Goal: Task Accomplishment & Management: Manage account settings

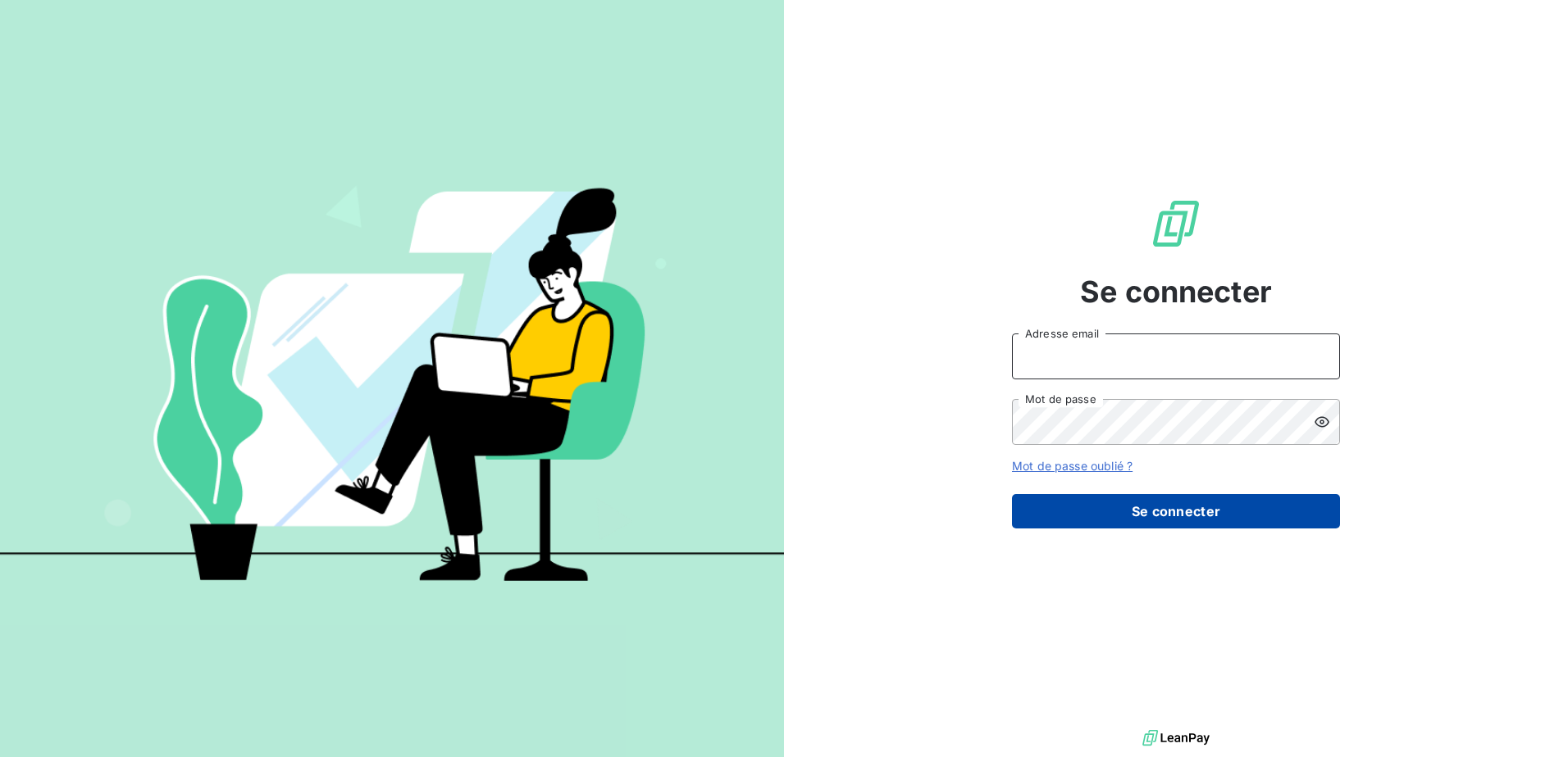
type input "cmanuel@eurevia.com"
click at [1178, 511] on button "Se connecter" at bounding box center [1176, 511] width 328 height 35
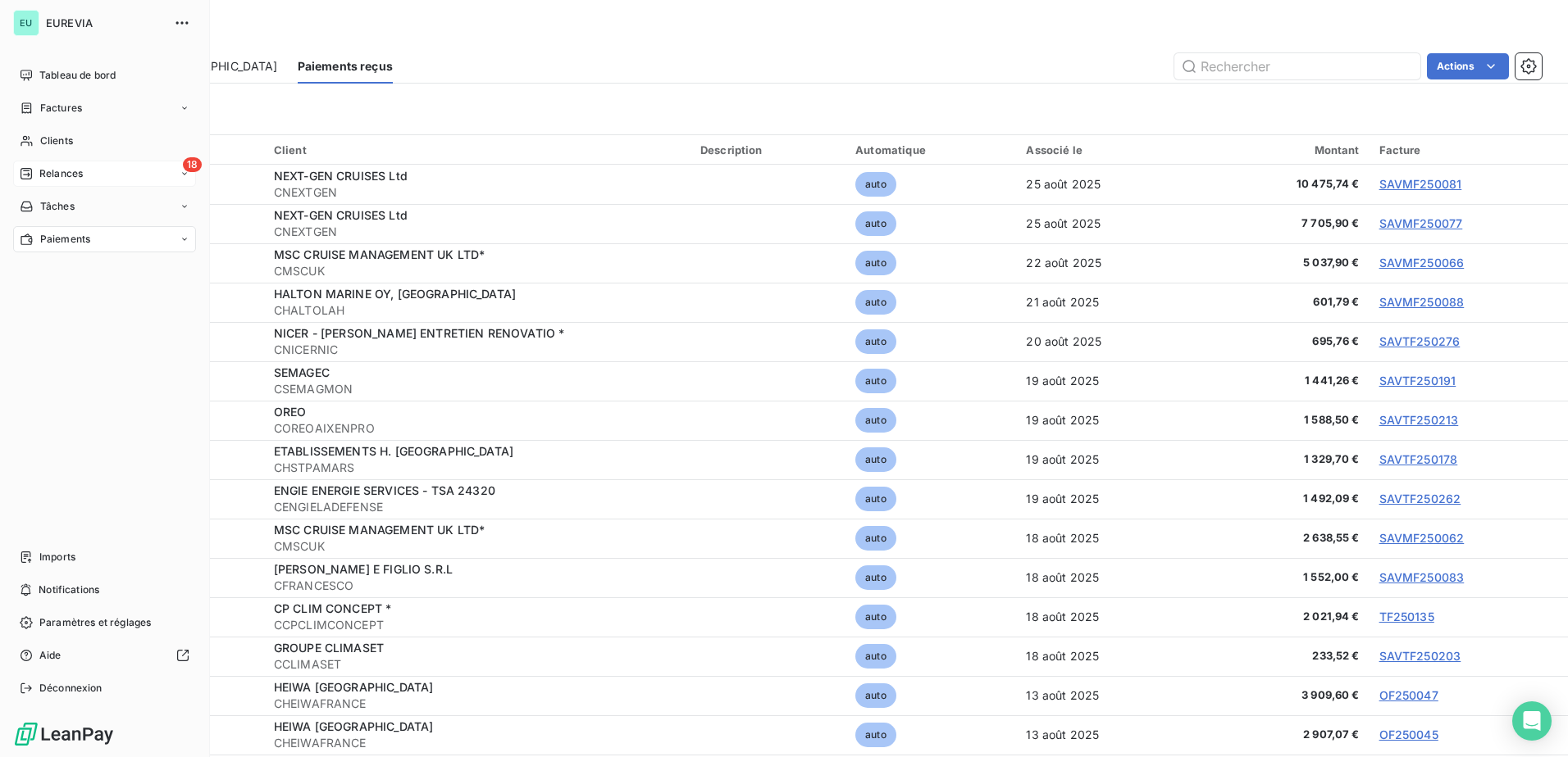
click at [50, 168] on span "Relances" at bounding box center [61, 173] width 44 height 15
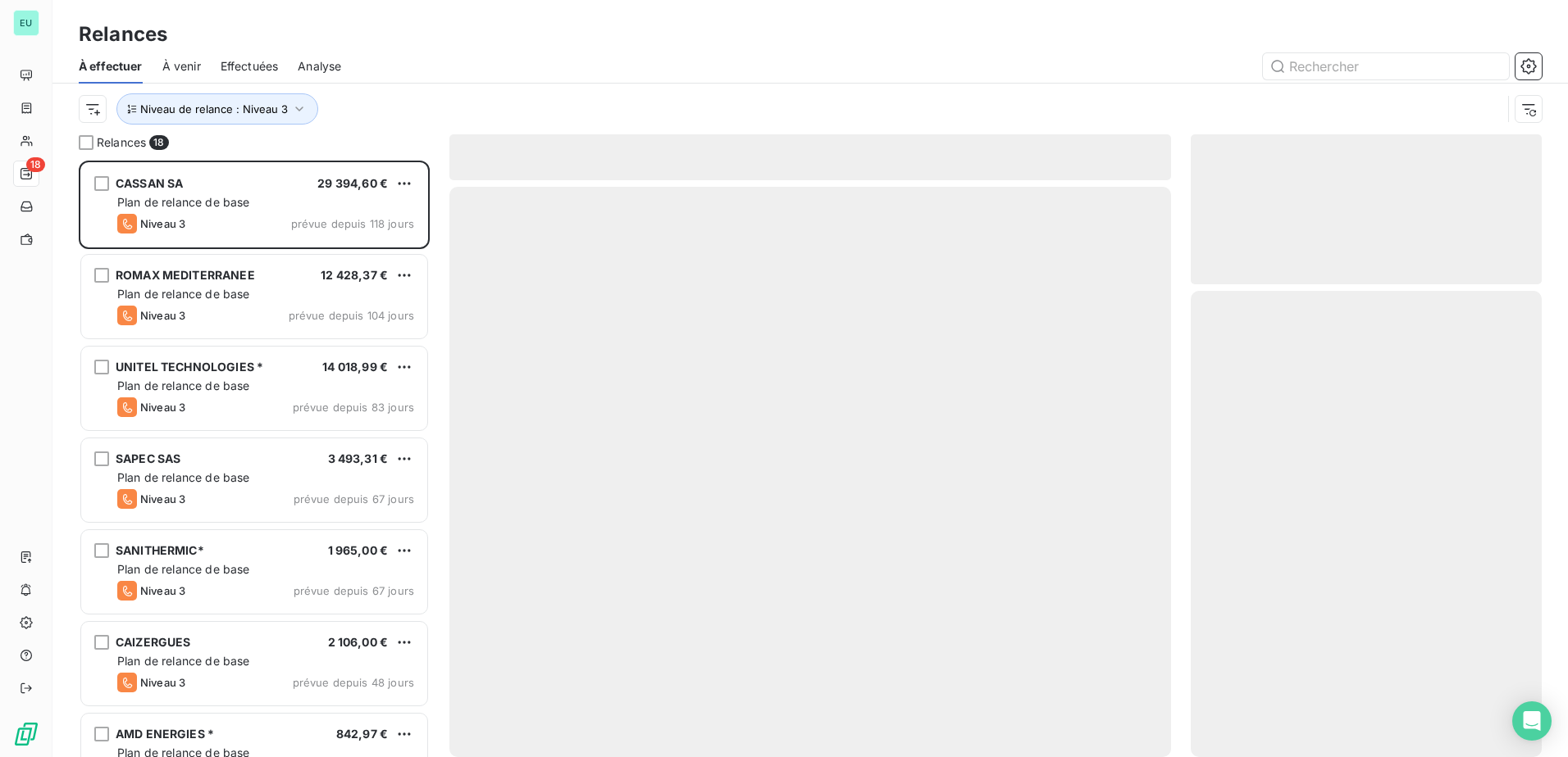
scroll to position [584, 338]
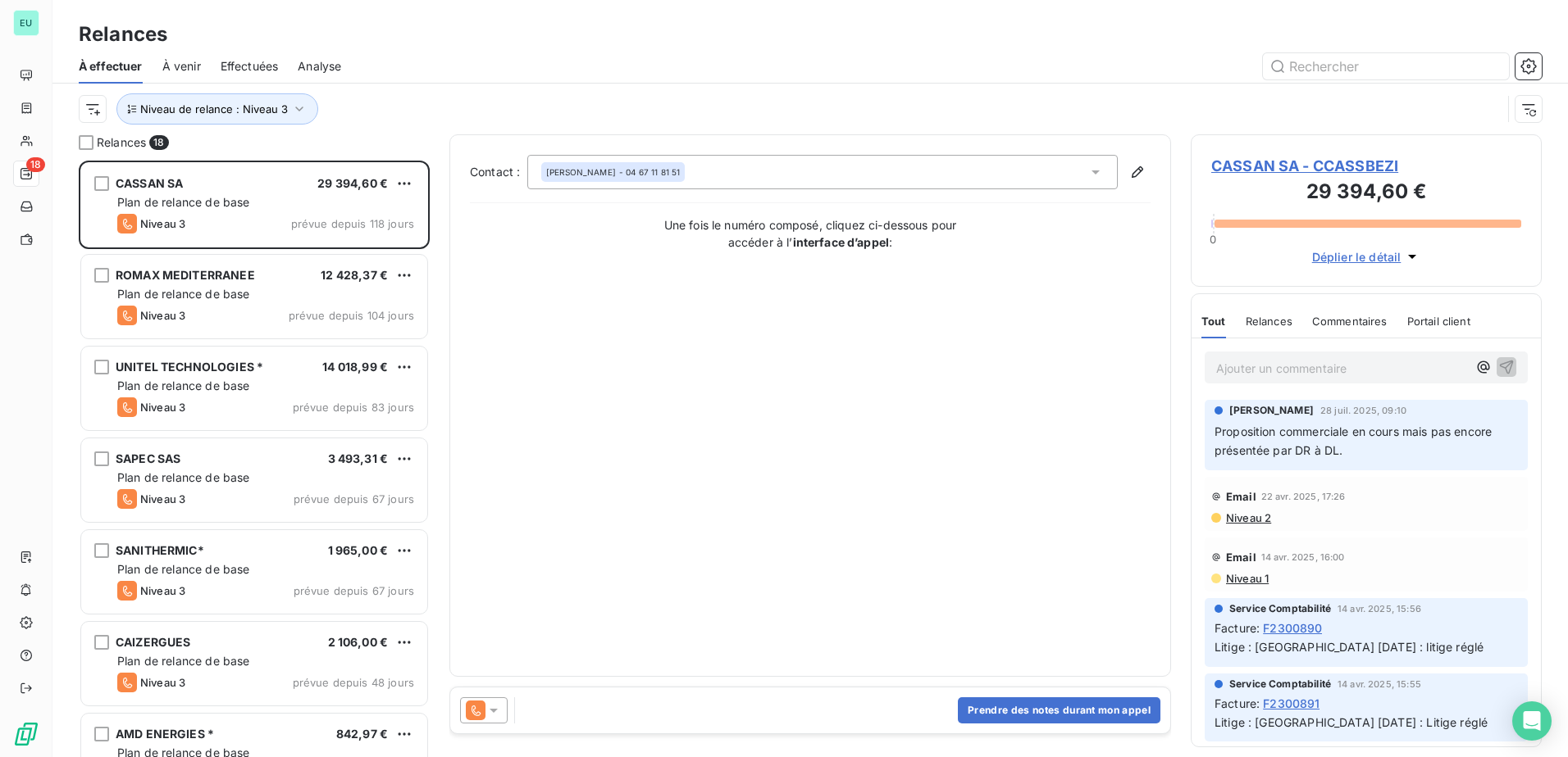
click at [252, 66] on span "Effectuées" at bounding box center [249, 66] width 58 height 17
